Goal: Information Seeking & Learning: Understand process/instructions

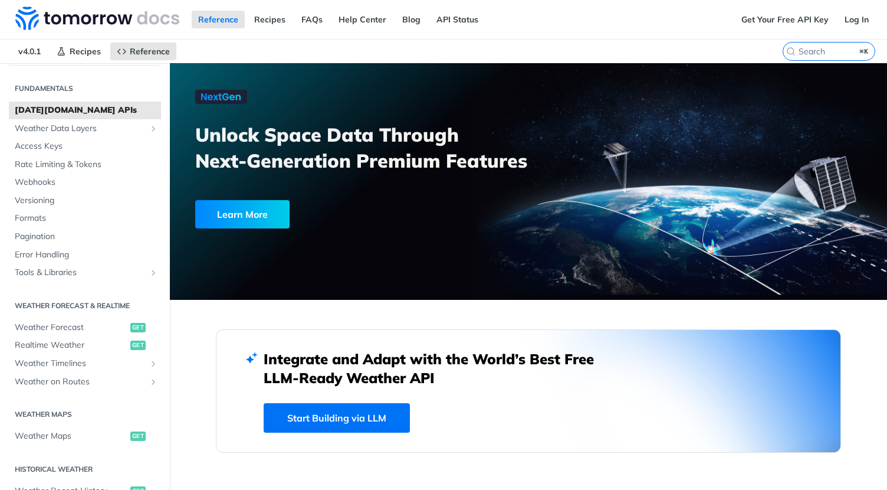
scroll to position [48, 0]
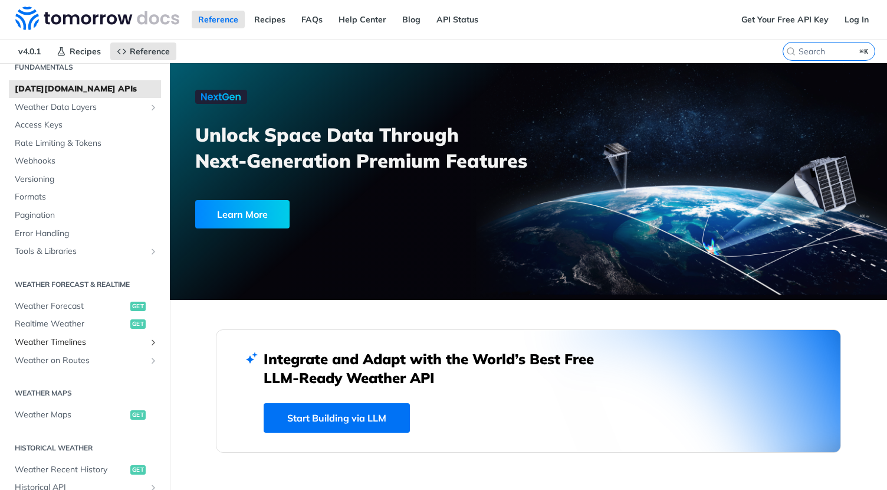
click at [68, 339] on span "Weather Timelines" at bounding box center [80, 342] width 131 height 12
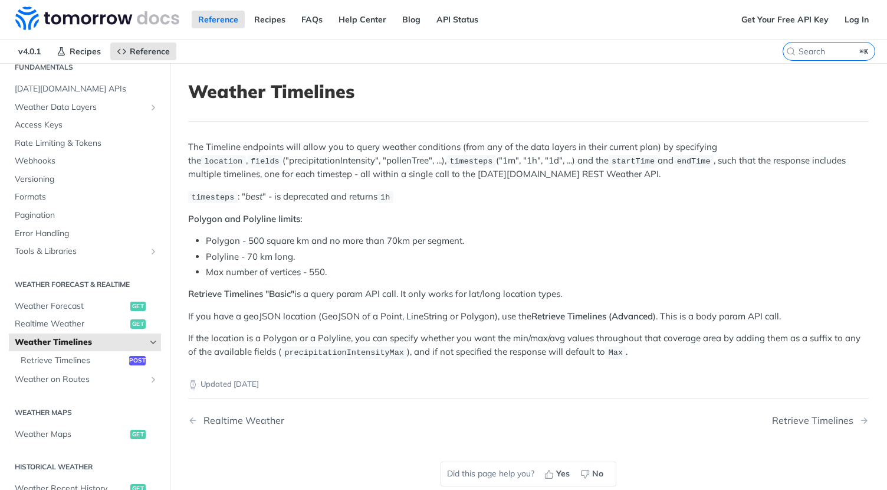
scroll to position [256, 0]
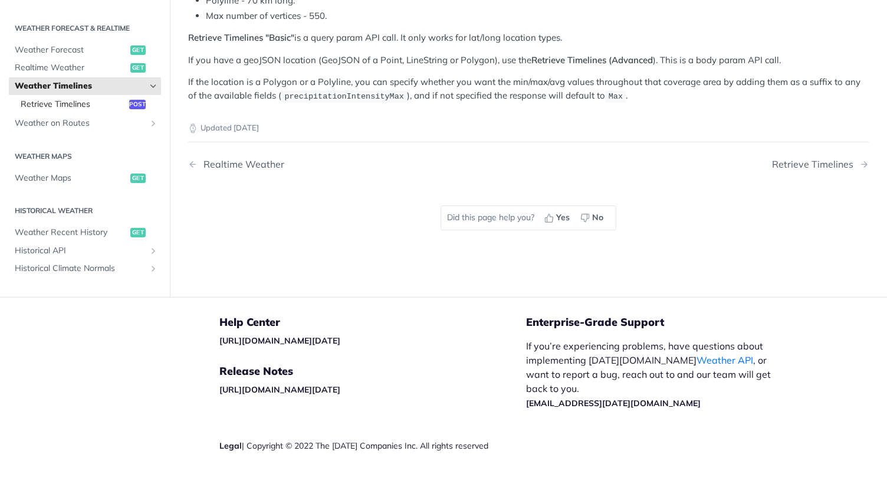
click at [78, 102] on span "Retrieve Timelines" at bounding box center [74, 104] width 106 height 12
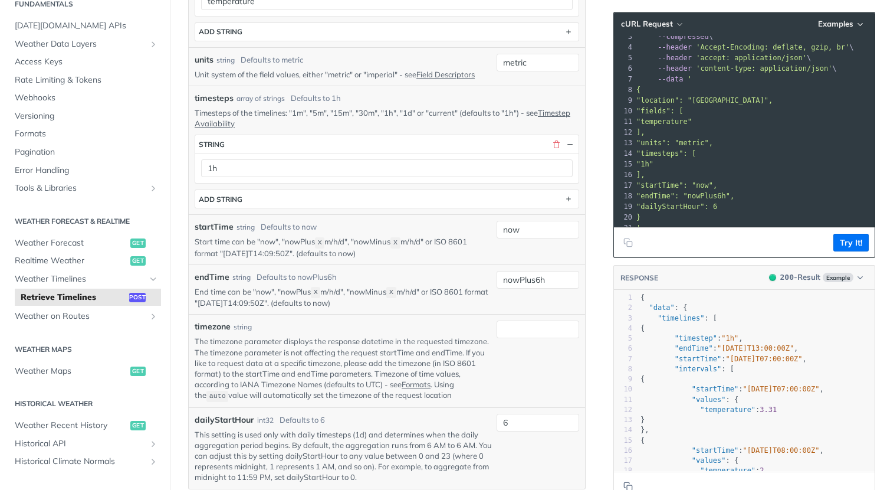
scroll to position [409, 0]
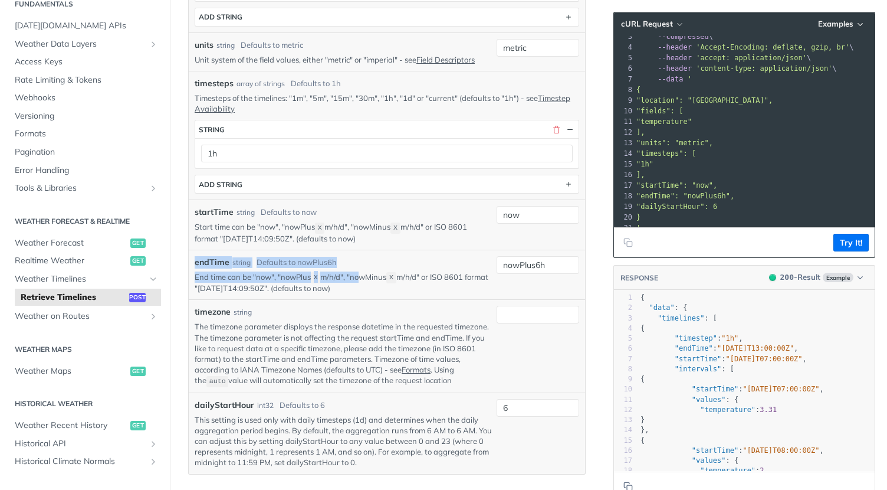
drag, startPoint x: 195, startPoint y: 257, endPoint x: 360, endPoint y: 278, distance: 166.6
click at [360, 278] on div "endTime string Defaults to nowPlus6h End time can be "now", "nowPlus X m/h/d", …" at bounding box center [343, 275] width 297 height 38
click at [418, 275] on p "End time can be "now", "nowPlus X m/h/d", "nowMinus X m/h/d" or ISO 8601 format…" at bounding box center [343, 282] width 297 height 22
